Goal: Task Accomplishment & Management: Complete application form

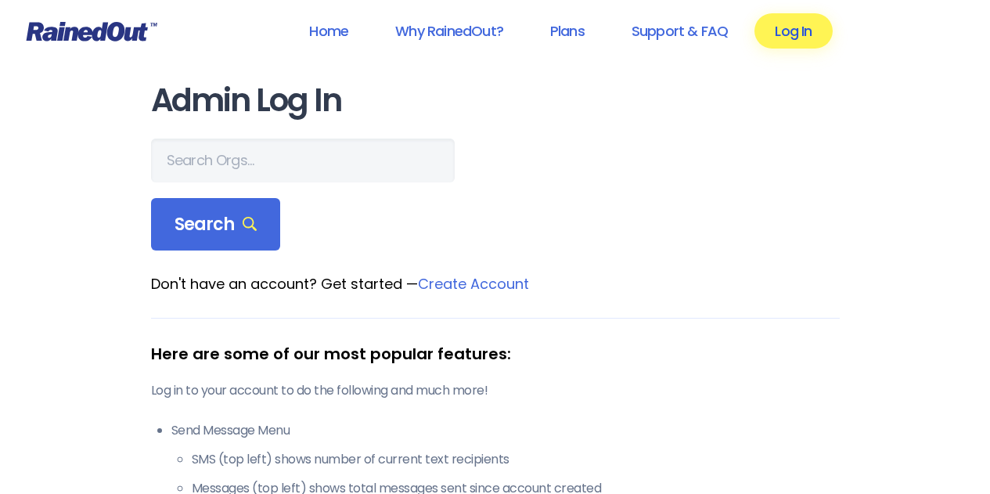
click at [783, 33] on link "Log In" at bounding box center [792, 30] width 77 height 35
click at [789, 31] on link "Log In" at bounding box center [792, 30] width 77 height 35
click at [794, 26] on link "Log In" at bounding box center [792, 30] width 77 height 35
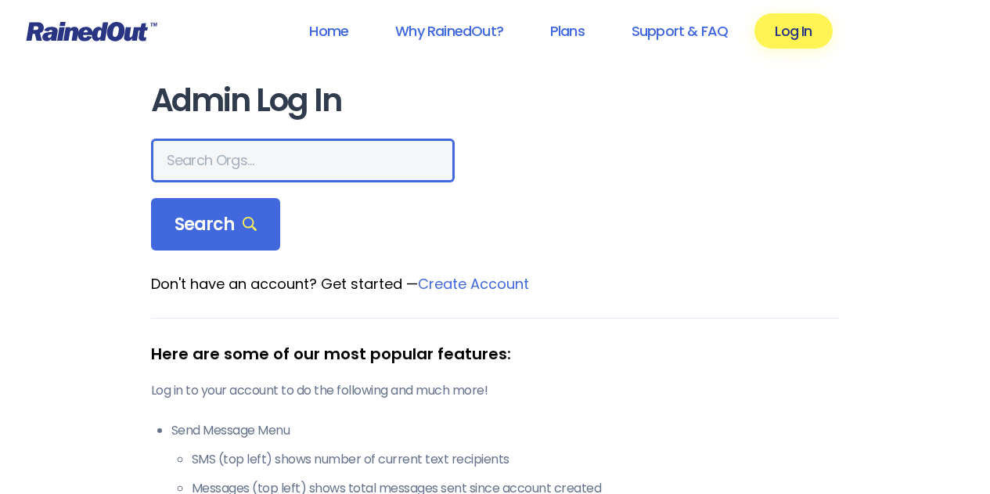
click at [255, 160] on input "text" at bounding box center [303, 161] width 304 height 44
type input "chesapeake soccer club"
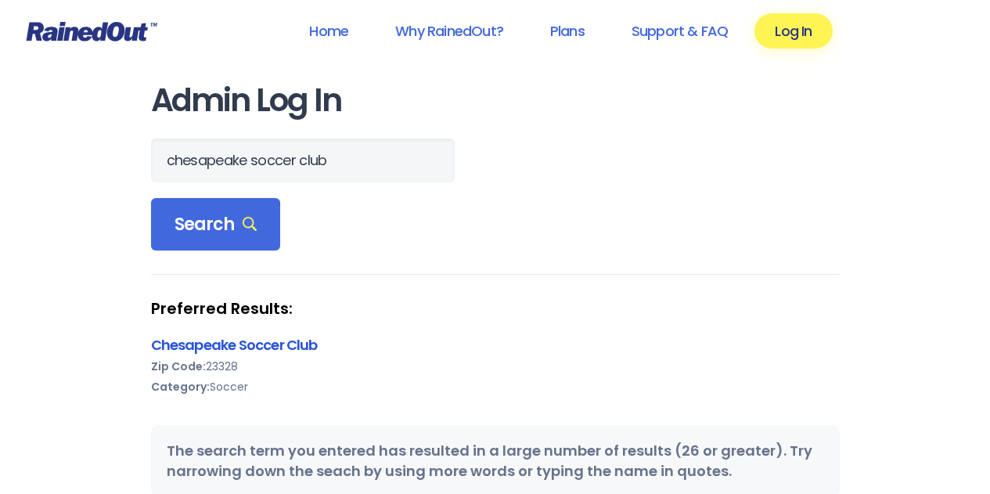
click at [207, 347] on link "Chesapeake Soccer Club" at bounding box center [234, 345] width 167 height 20
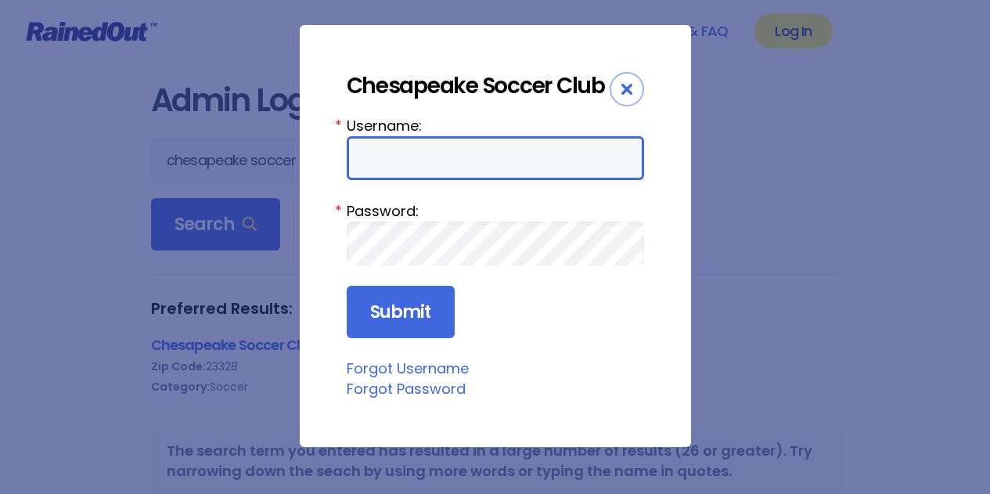
click at [411, 160] on input "Username:" at bounding box center [495, 158] width 297 height 44
type input "[PERSON_NAME][EMAIL_ADDRESS][PERSON_NAME][DOMAIN_NAME]"
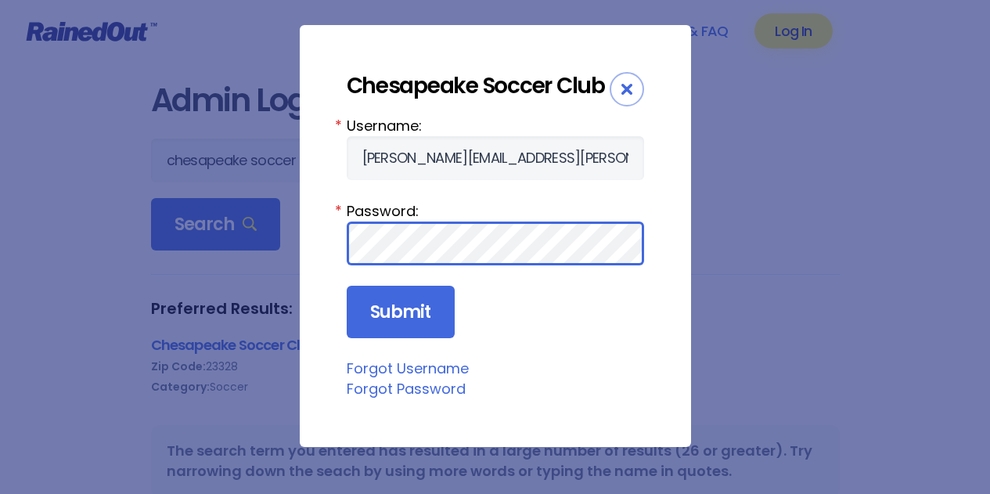
click at [347, 286] on input "Submit" at bounding box center [401, 312] width 108 height 53
